Goal: Task Accomplishment & Management: Complete application form

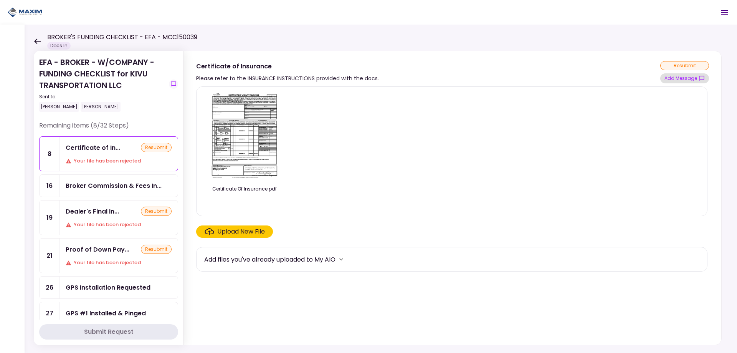
click at [698, 77] on button "Add Message" at bounding box center [684, 78] width 49 height 10
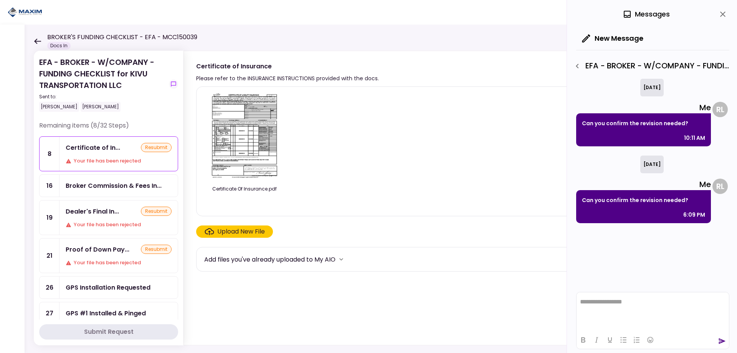
click at [721, 13] on icon "close" at bounding box center [722, 14] width 9 height 9
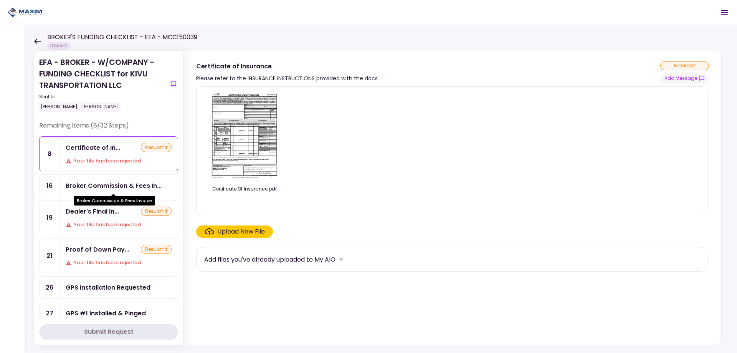
click at [87, 187] on div "Broker Commission & Fees In..." at bounding box center [114, 186] width 96 height 10
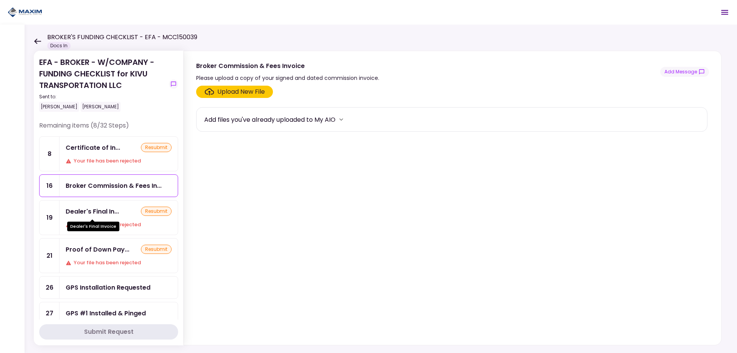
click at [111, 219] on div "Dealer's Final Invoice" at bounding box center [93, 223] width 52 height 15
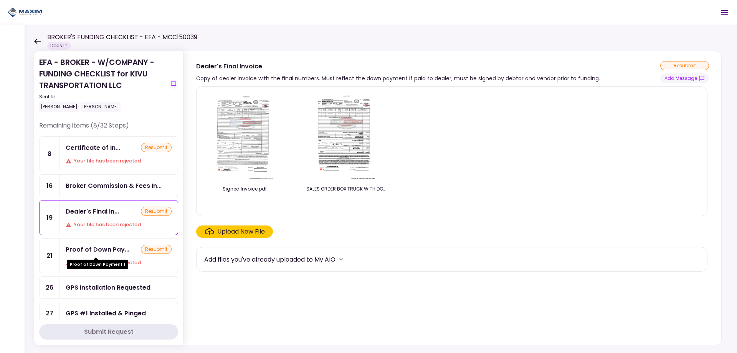
click at [100, 253] on div "Proof of Down Pay..." at bounding box center [98, 250] width 64 height 10
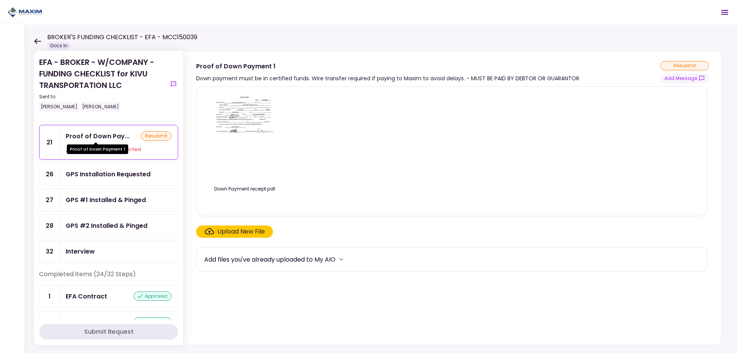
scroll to position [115, 0]
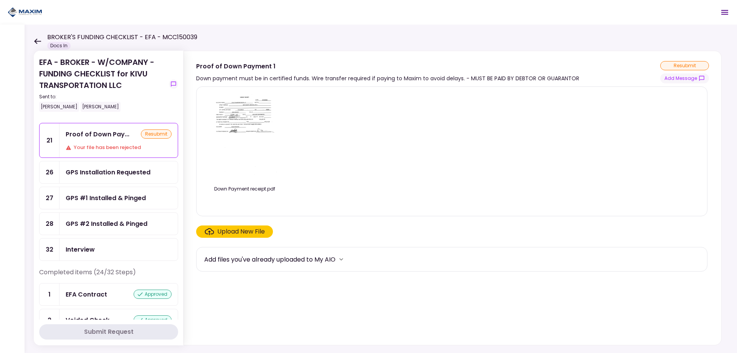
click at [101, 177] on div "GPS Installation Requested" at bounding box center [108, 172] width 85 height 10
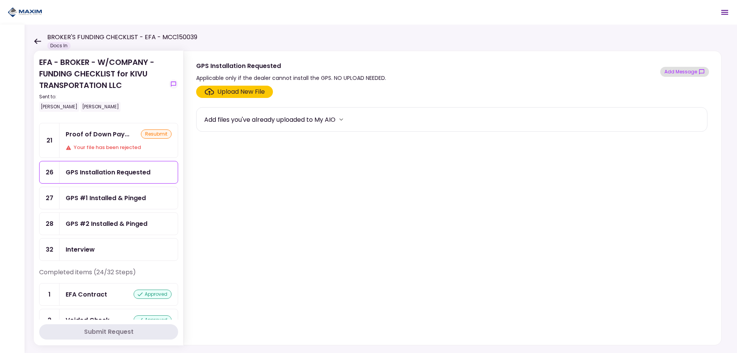
click at [683, 73] on button "Add Message" at bounding box center [684, 72] width 49 height 10
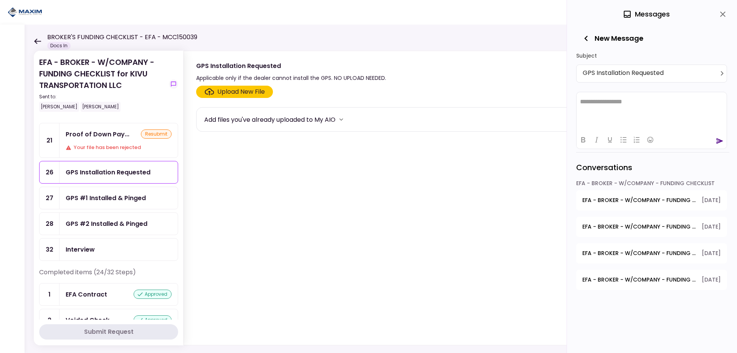
click at [285, 225] on section "Upload New File Add files you've already uploaded to My AIO" at bounding box center [452, 214] width 513 height 256
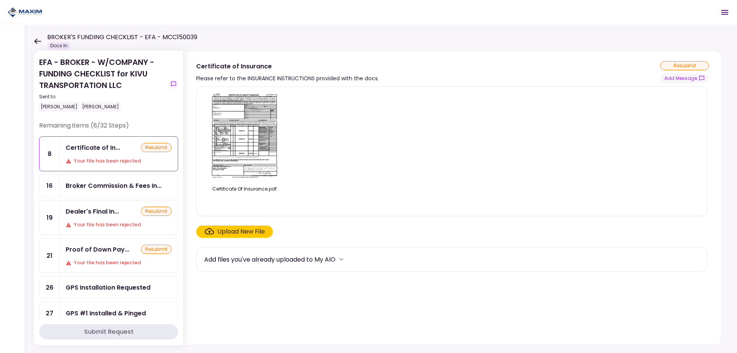
click at [314, 74] on div "Please refer to the INSURANCE INSTRUCTIONS provided with the docs." at bounding box center [287, 78] width 183 height 9
click at [699, 79] on icon "show-messages" at bounding box center [702, 78] width 6 height 6
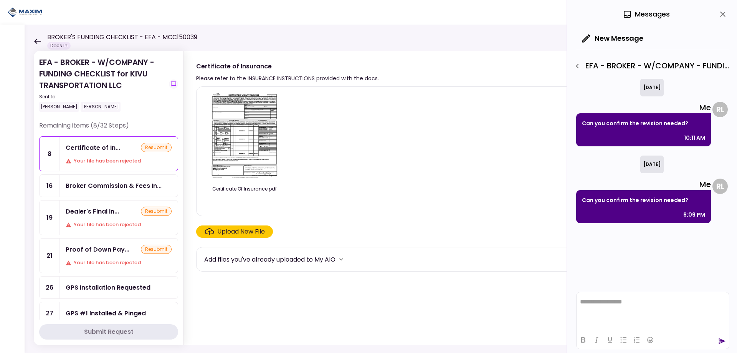
click at [723, 20] on button "close" at bounding box center [722, 14] width 13 height 13
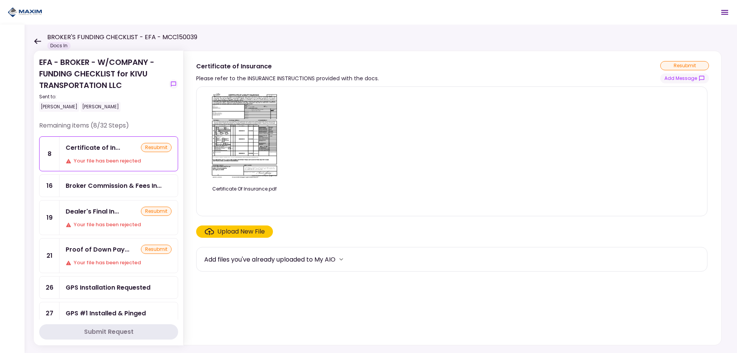
click at [321, 258] on div "Add files you've already uploaded to My AIO" at bounding box center [269, 260] width 131 height 10
click at [341, 260] on icon "more" at bounding box center [341, 259] width 8 height 8
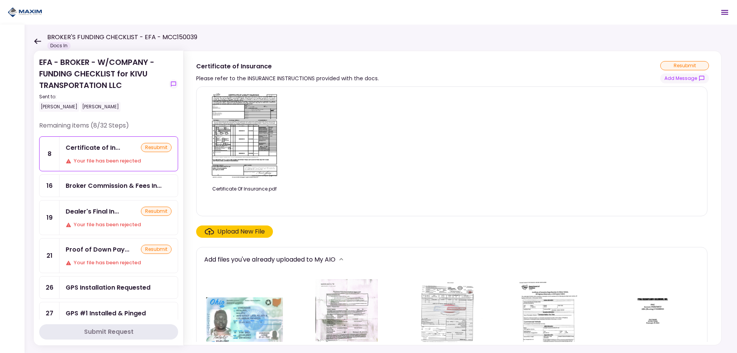
click at [330, 58] on section "Certificate of Insurance Please refer to the INSURANCE INSTRUCTIONS provided wi…" at bounding box center [453, 67] width 538 height 32
click at [170, 85] on button "show-messages" at bounding box center [173, 83] width 9 height 9
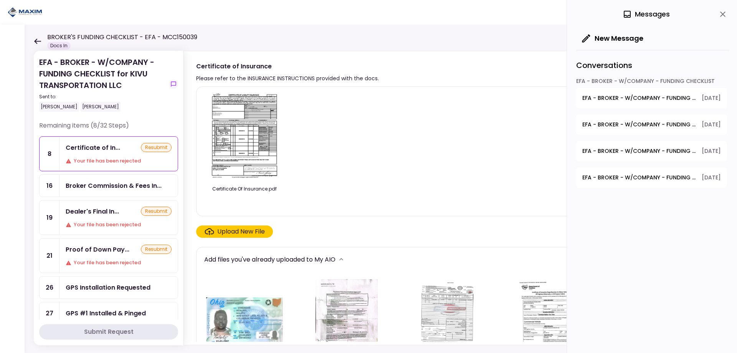
click at [702, 96] on span "[DATE]" at bounding box center [711, 98] width 19 height 8
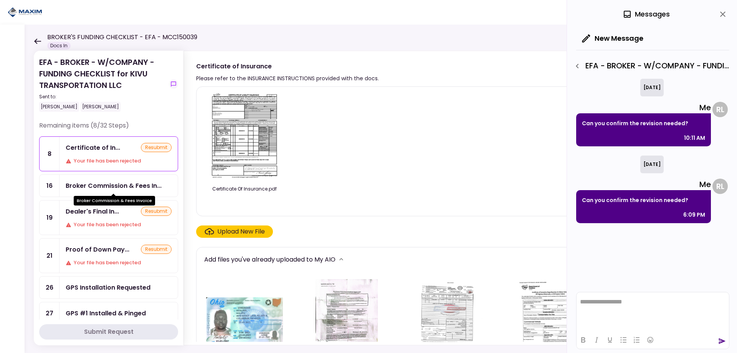
click at [142, 187] on div "Broker Commission & Fees In..." at bounding box center [114, 186] width 96 height 10
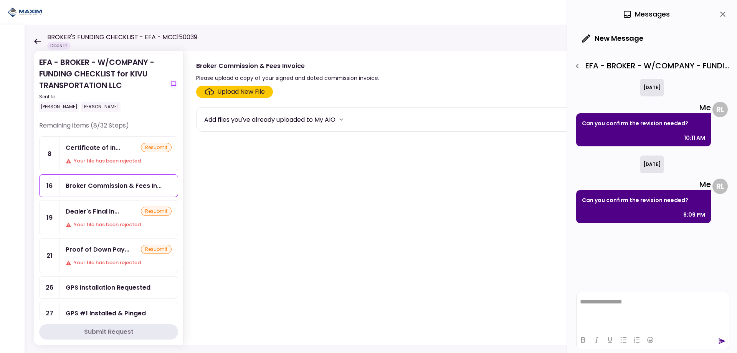
click at [235, 94] on div "Upload New File" at bounding box center [241, 91] width 48 height 9
click at [0, 0] on input "Upload New File" at bounding box center [0, 0] width 0 height 0
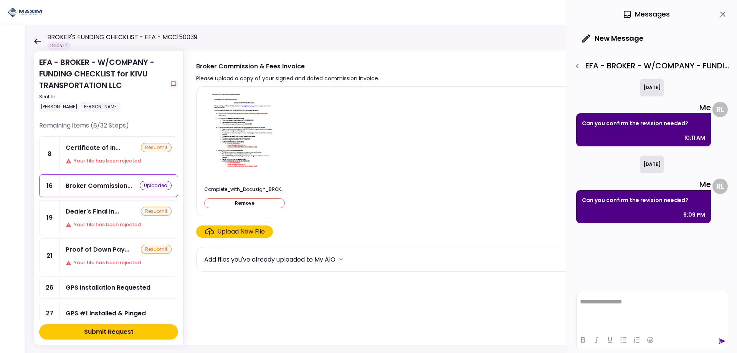
click at [129, 329] on div "Submit Request" at bounding box center [109, 331] width 50 height 9
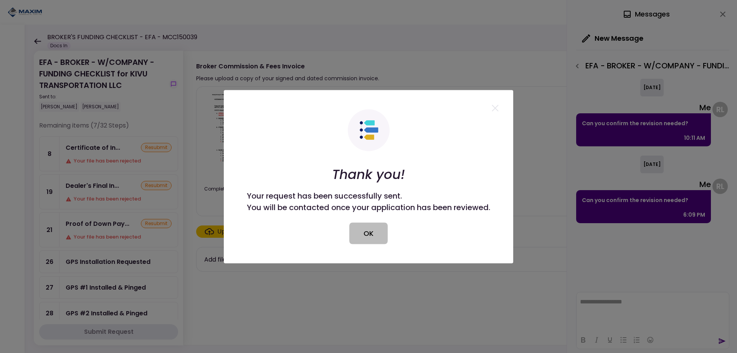
click at [372, 226] on button "OK" at bounding box center [368, 233] width 38 height 22
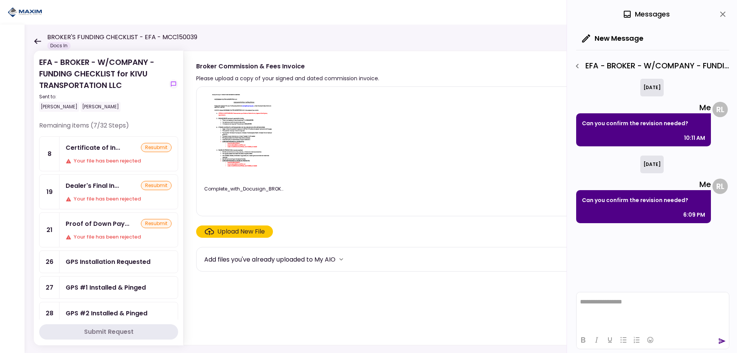
click at [96, 149] on div "Certificate of In..." at bounding box center [93, 148] width 55 height 10
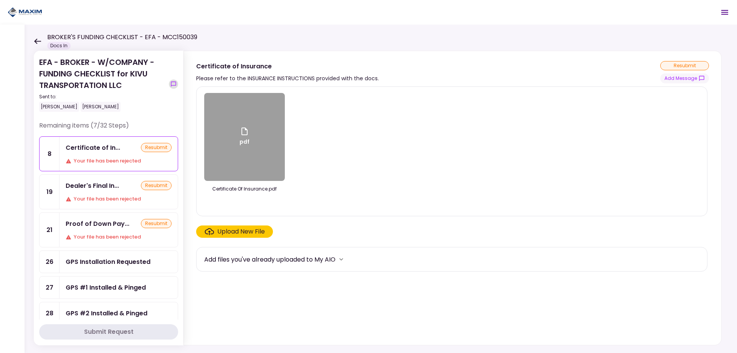
click at [177, 86] on button "show-messages" at bounding box center [173, 83] width 9 height 9
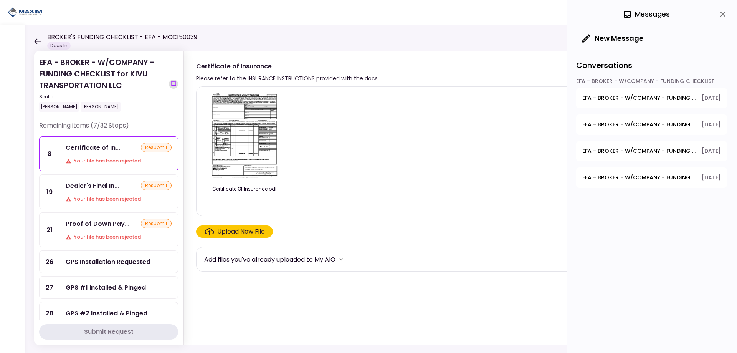
click at [169, 85] on button "show-messages" at bounding box center [173, 83] width 9 height 9
click at [663, 86] on div "EFA - BROKER - W/COMPANY - FUNDING CHECKLIST" at bounding box center [651, 82] width 151 height 11
click at [622, 98] on span "EFA - BROKER - W/COMPANY - FUNDING CHECKLIST - Certificate of Insurance" at bounding box center [639, 98] width 114 height 8
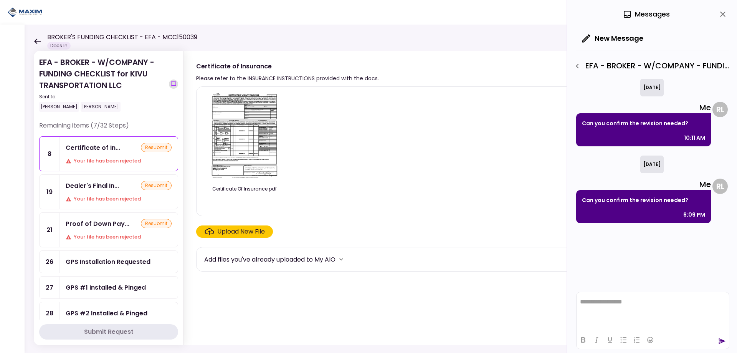
click at [172, 83] on icon "show-messages" at bounding box center [173, 84] width 6 height 6
click at [720, 17] on icon "close" at bounding box center [722, 14] width 9 height 9
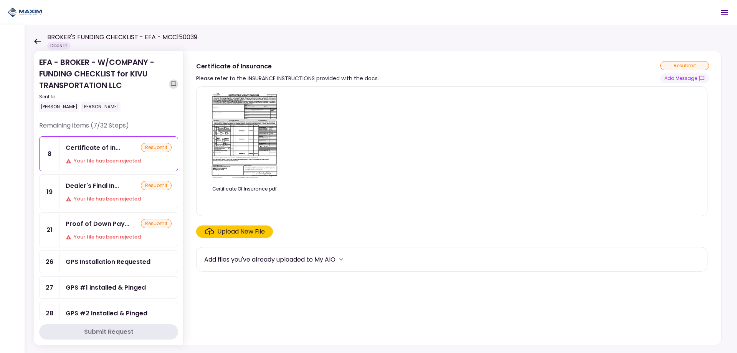
click at [172, 81] on icon "show-messages" at bounding box center [173, 84] width 6 height 6
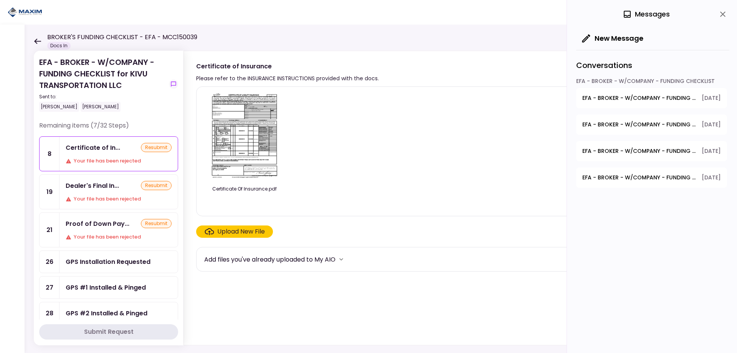
click at [622, 125] on span "EFA - BROKER - W/COMPANY - FUNDING CHECKLIST - Dealer GPS Installation Invoice" at bounding box center [639, 125] width 114 height 8
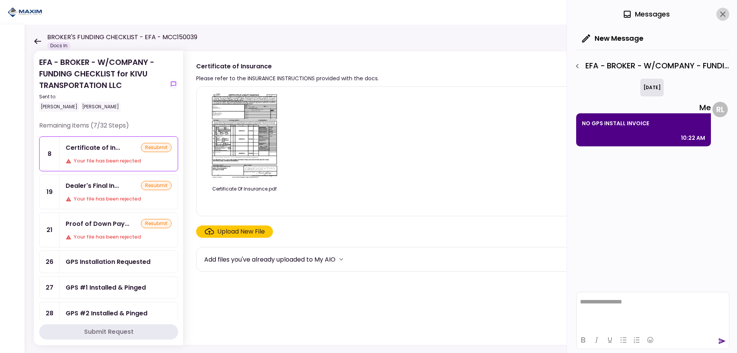
click at [721, 12] on icon "close" at bounding box center [722, 14] width 5 height 5
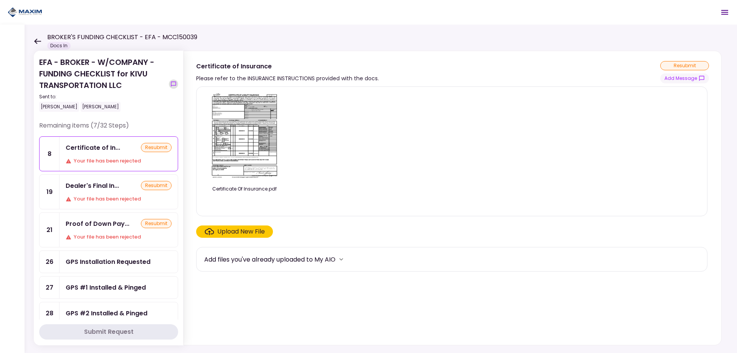
click at [174, 82] on icon "show-messages" at bounding box center [173, 83] width 5 height 5
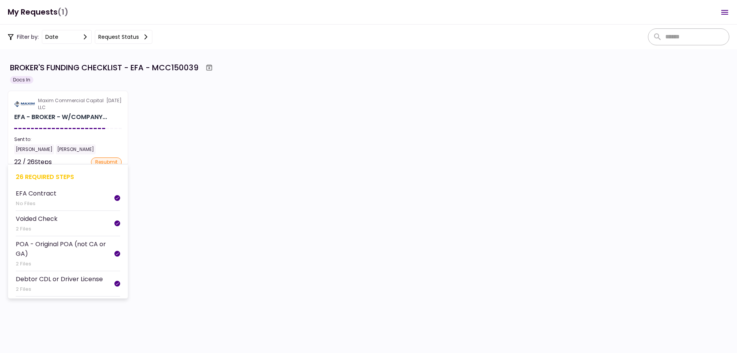
click at [97, 100] on div "Maxim Commercial Capital LLC" at bounding box center [72, 104] width 68 height 14
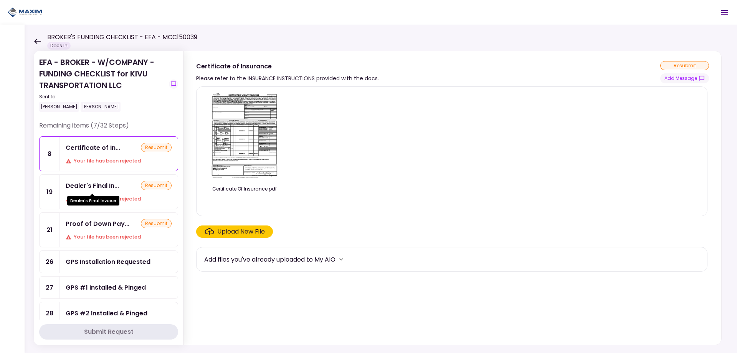
click at [91, 187] on div "Dealer's Final In..." at bounding box center [92, 186] width 53 height 10
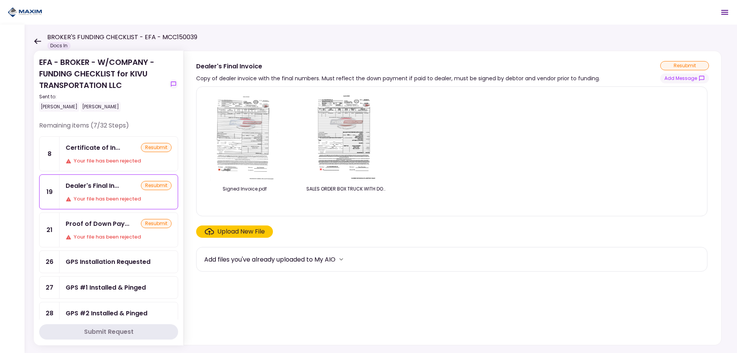
click at [242, 132] on img at bounding box center [244, 137] width 68 height 88
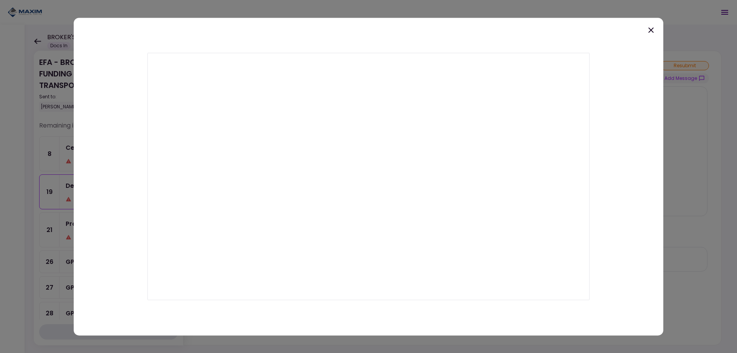
click at [649, 31] on icon at bounding box center [650, 29] width 5 height 5
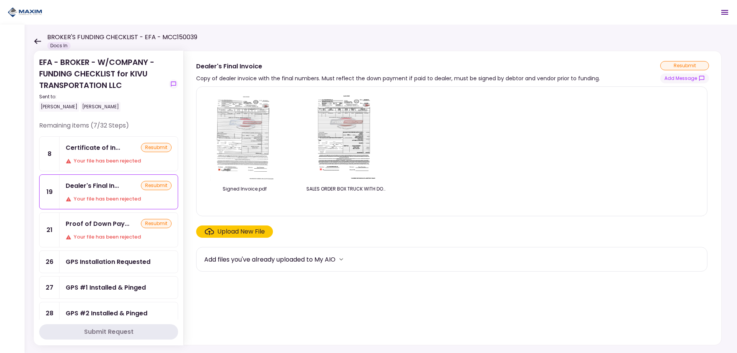
click at [112, 229] on div "Proof of Down Pay... resubmit Your file has been rejected" at bounding box center [119, 230] width 118 height 34
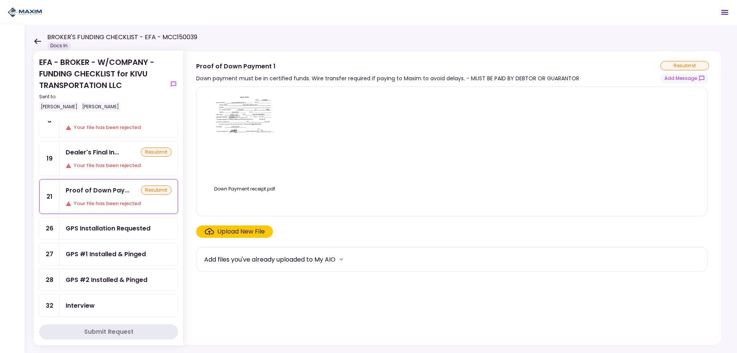
scroll to position [77, 0]
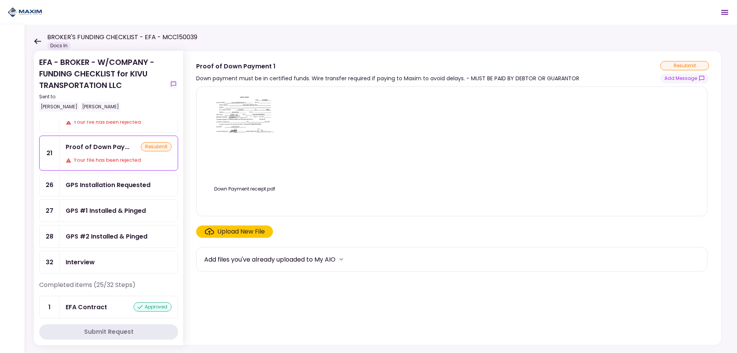
click at [115, 181] on div "GPS Installation Requested" at bounding box center [108, 185] width 85 height 10
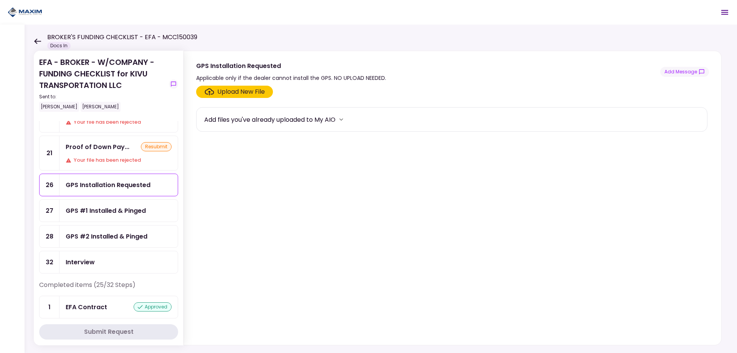
click at [106, 207] on div "GPS #1 Installed & Pinged" at bounding box center [106, 211] width 80 height 10
